Goal: Task Accomplishment & Management: Manage account settings

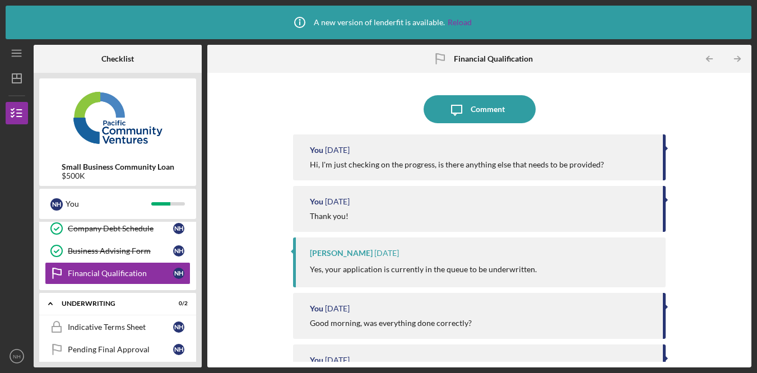
scroll to position [379, 0]
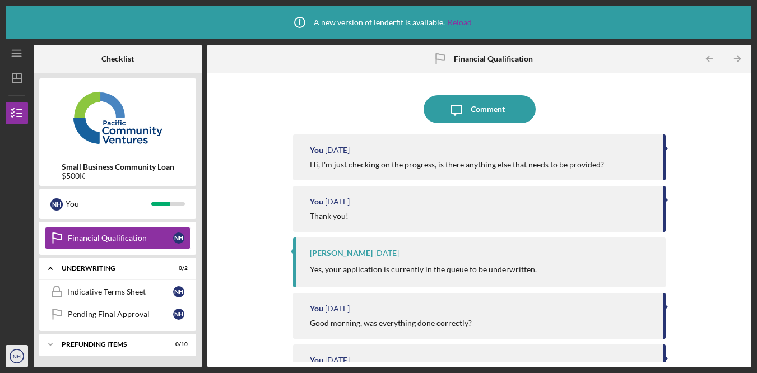
click at [22, 357] on icon "NH" at bounding box center [17, 356] width 22 height 28
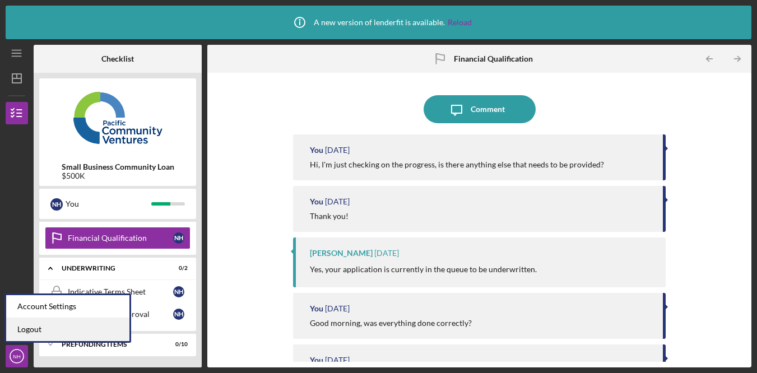
click at [79, 325] on link "Logout" at bounding box center [67, 329] width 123 height 23
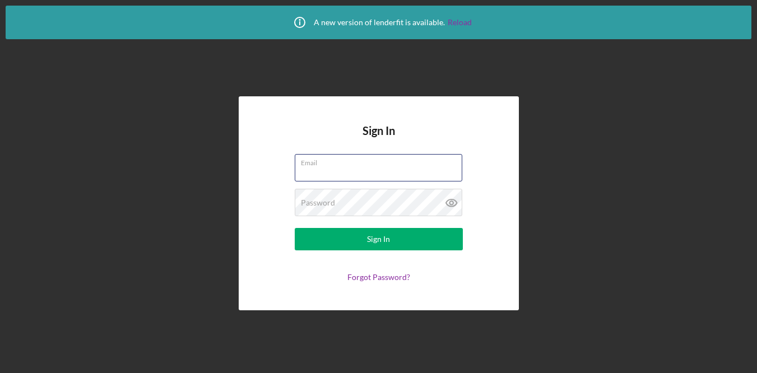
type input "[EMAIL_ADDRESS][DOMAIN_NAME]"
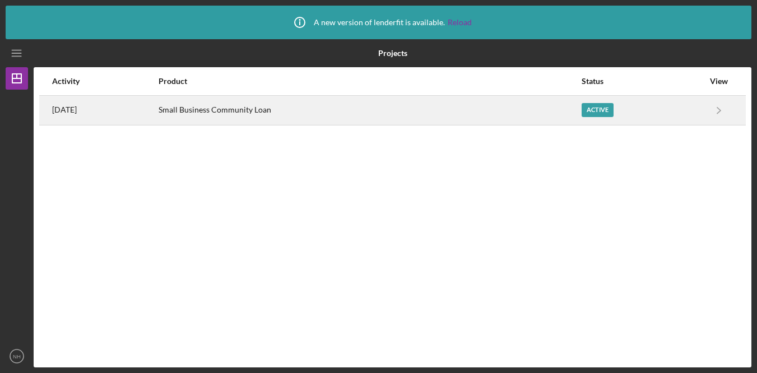
click at [291, 111] on div "Small Business Community Loan" at bounding box center [370, 110] width 422 height 28
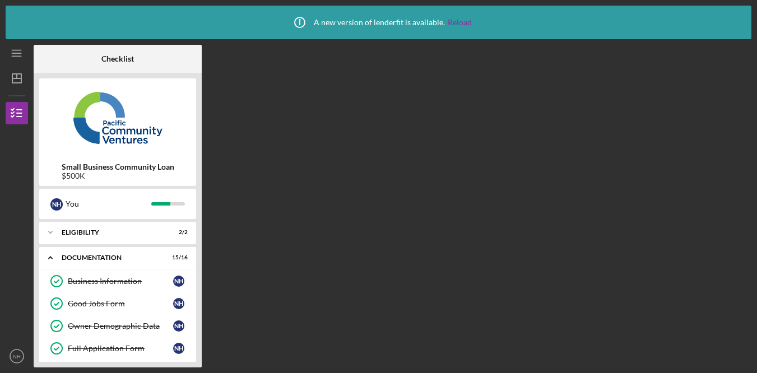
scroll to position [328, 0]
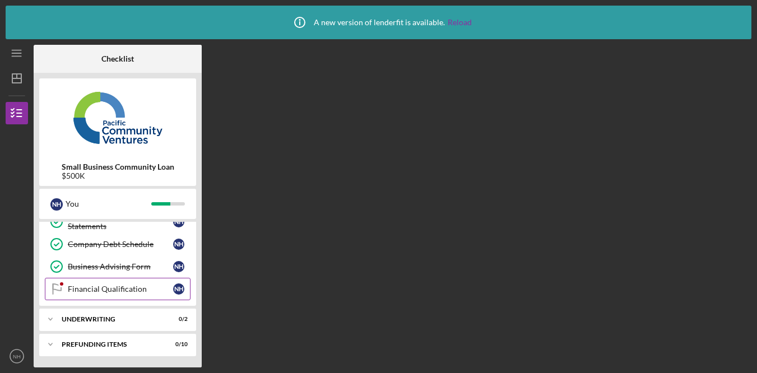
click at [115, 283] on link "Financial Qualification Financial Qualification N H" at bounding box center [118, 289] width 146 height 22
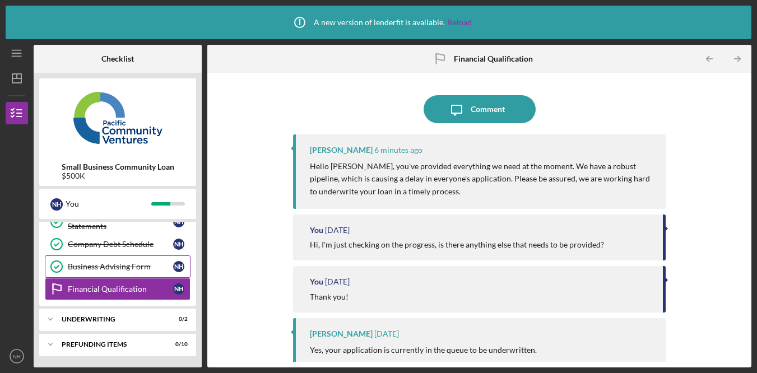
drag, startPoint x: 125, startPoint y: 285, endPoint x: 142, endPoint y: 268, distance: 24.6
click at [125, 285] on div "Financial Qualification" at bounding box center [120, 289] width 105 height 9
click at [611, 165] on p "Hello [PERSON_NAME], you've provided everything we need at the moment. We have …" at bounding box center [482, 179] width 345 height 38
drag, startPoint x: 393, startPoint y: 178, endPoint x: 456, endPoint y: 180, distance: 63.9
click at [454, 180] on p "Hello [PERSON_NAME], you've provided everything we need at the moment. We have …" at bounding box center [482, 179] width 345 height 38
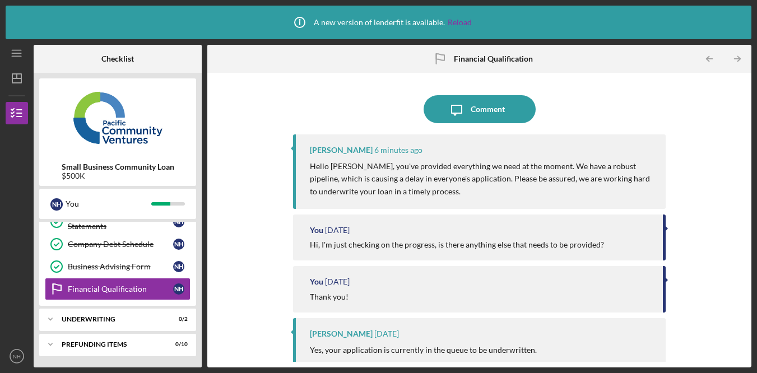
click at [458, 181] on p "Hello [PERSON_NAME], you've provided everything we need at the moment. We have …" at bounding box center [482, 179] width 345 height 38
click at [692, 174] on div "Icon/Message Comment [PERSON_NAME] 6 minutes ago Hello [PERSON_NAME], you've pr…" at bounding box center [479, 219] width 533 height 283
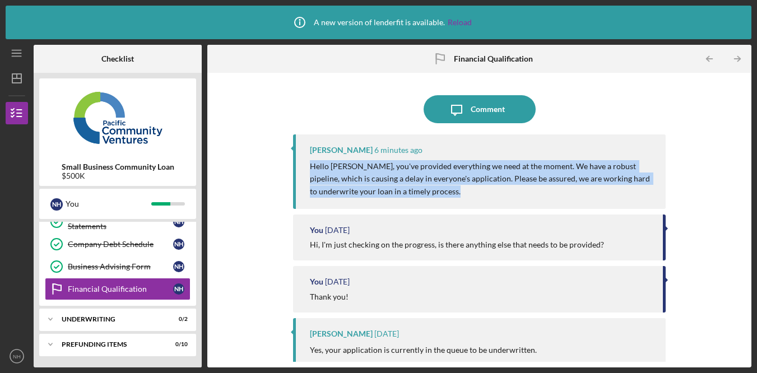
click at [691, 175] on div "Icon/Message Comment [PERSON_NAME] 6 minutes ago Hello [PERSON_NAME], you've pr…" at bounding box center [479, 219] width 533 height 283
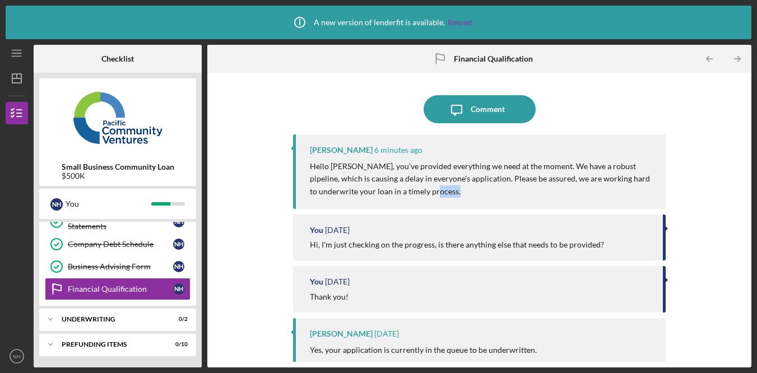
click at [703, 197] on div "Icon/Message Comment [PERSON_NAME] 6 minutes ago Hello [PERSON_NAME], you've pr…" at bounding box center [479, 219] width 533 height 283
click at [704, 197] on div "Icon/Message Comment [PERSON_NAME] 6 minutes ago Hello [PERSON_NAME], you've pr…" at bounding box center [479, 219] width 533 height 283
